Goal: Task Accomplishment & Management: Use online tool/utility

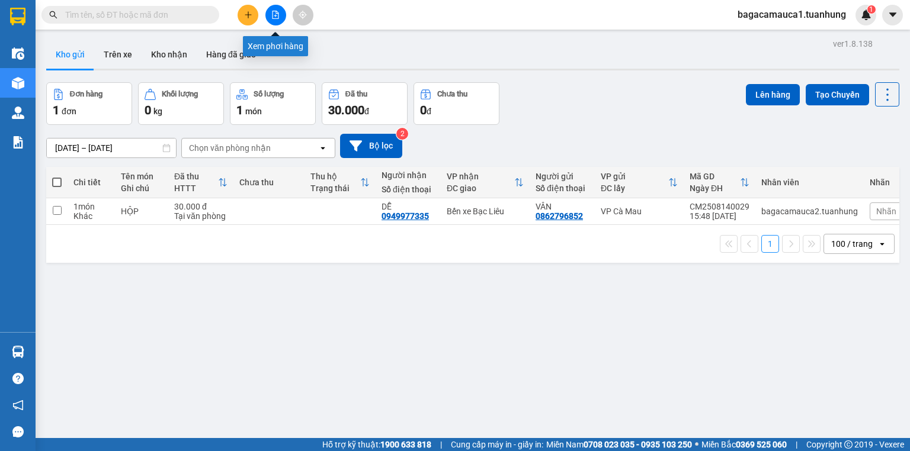
click at [278, 16] on icon "file-add" at bounding box center [276, 15] width 7 height 8
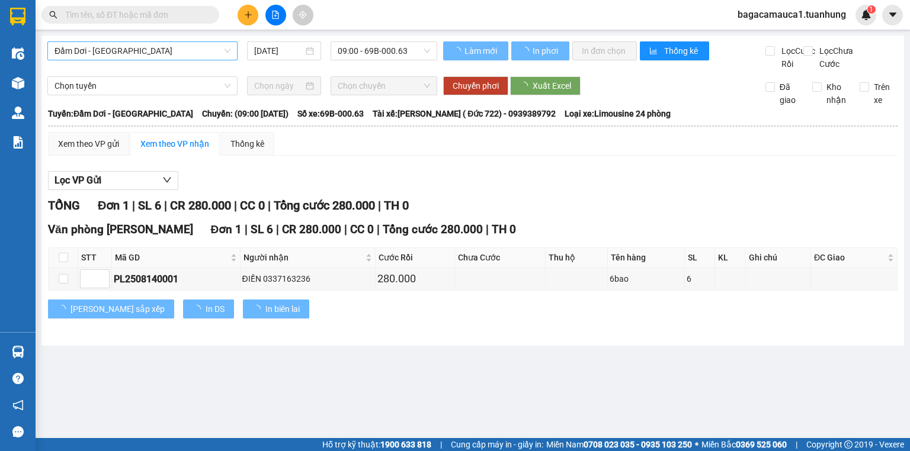
click at [175, 52] on span "Đầm Dơi - [GEOGRAPHIC_DATA]" at bounding box center [143, 51] width 176 height 18
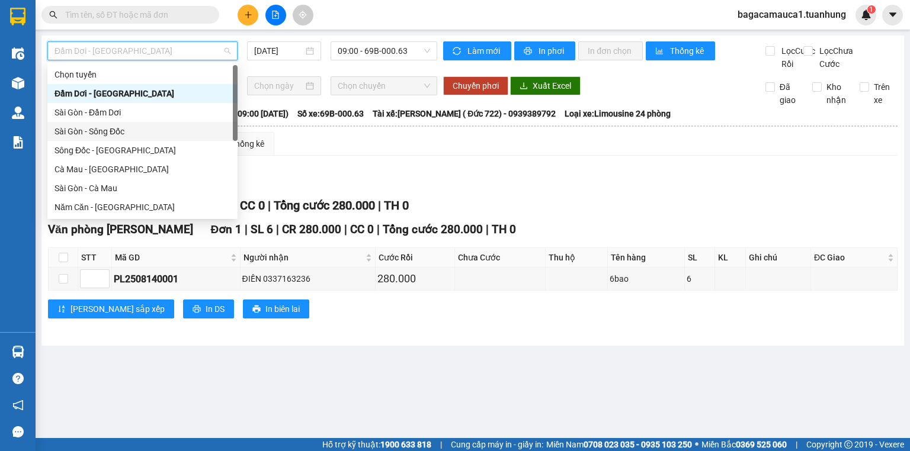
click at [109, 136] on div "Sài Gòn - Sông Đốc" at bounding box center [143, 131] width 176 height 13
type input "[DATE]"
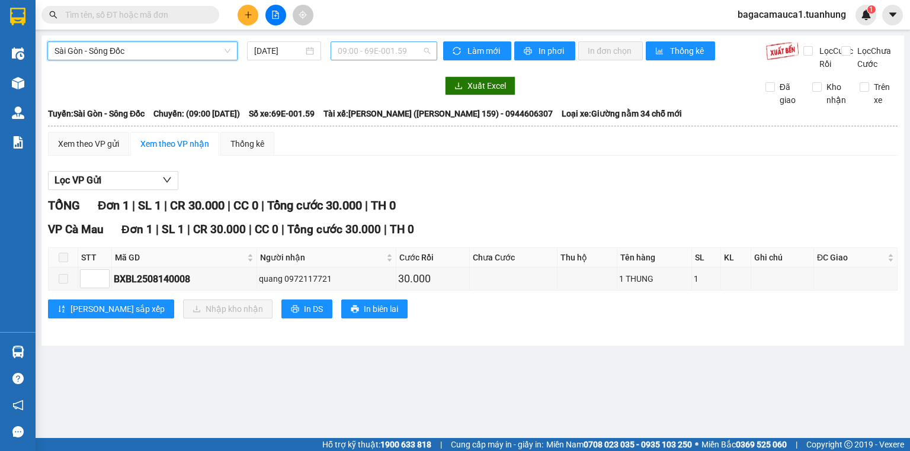
click at [353, 49] on span "09:00 - 69E-001.59" at bounding box center [384, 51] width 93 height 18
click at [139, 52] on span "Sài Gòn - Sông Đốc" at bounding box center [143, 51] width 176 height 18
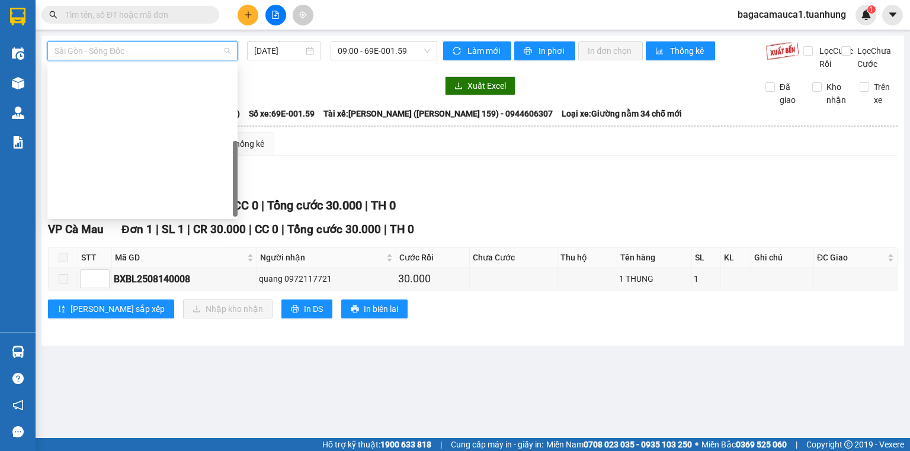
scroll to position [171, 0]
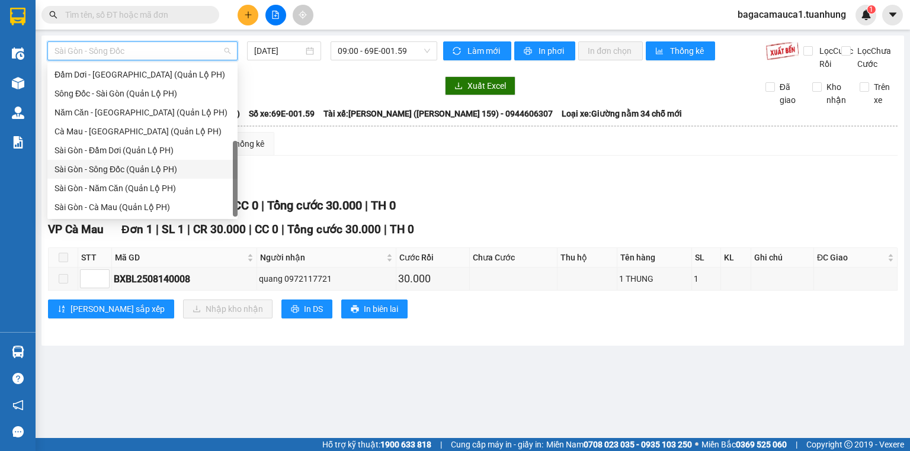
click at [110, 169] on div "Sài Gòn - Sông Đốc (Quản Lộ PH)" at bounding box center [143, 169] width 176 height 13
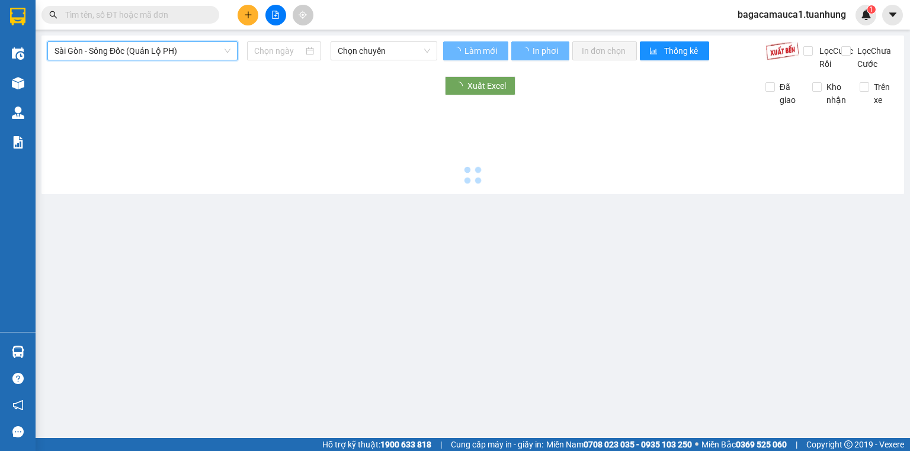
type input "[DATE]"
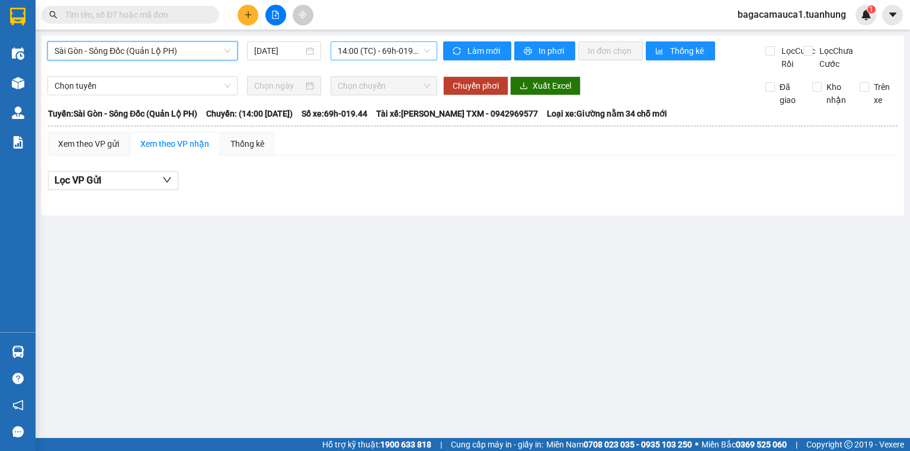
click at [355, 57] on span "14:00 (TC) - 69h-019.44" at bounding box center [384, 51] width 93 height 18
